Goal: Obtain resource: Obtain resource

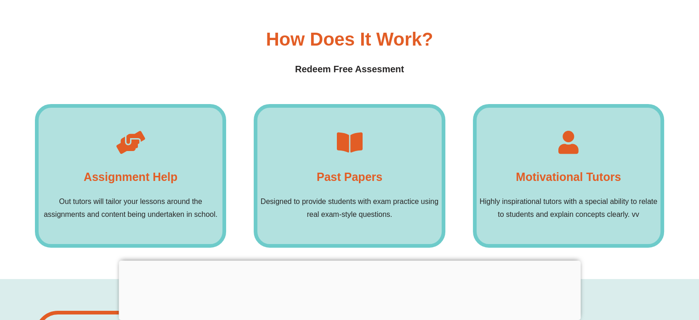
scroll to position [6769, 0]
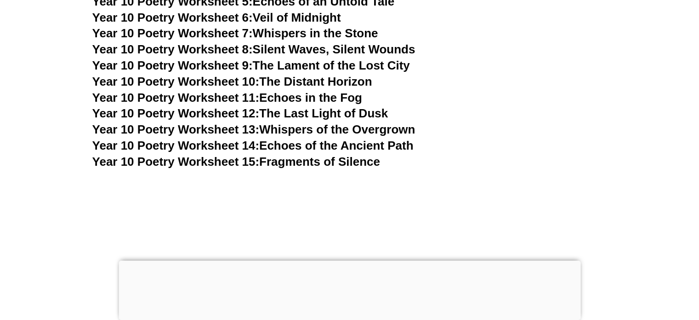
click at [351, 154] on link "Year 10 Poetry Worksheet 15: Fragments of Silence" at bounding box center [236, 161] width 288 height 14
click at [354, 154] on link "Year 10 Poetry Worksheet 15: Fragments of Silence" at bounding box center [236, 161] width 288 height 14
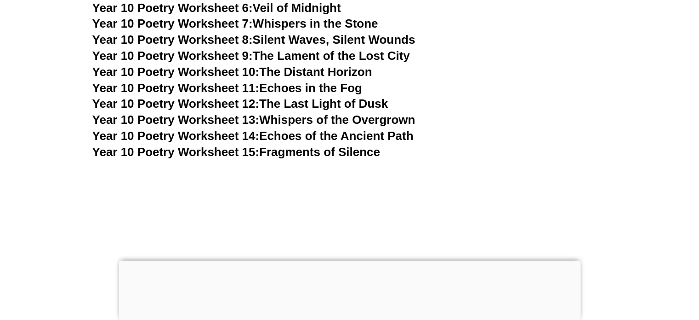
scroll to position [6754, 0]
